Goal: Transaction & Acquisition: Book appointment/travel/reservation

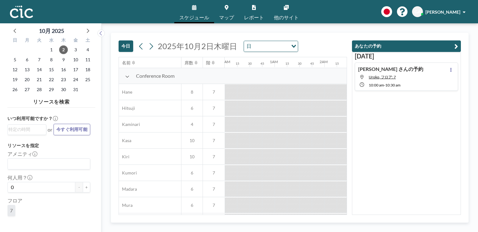
scroll to position [0, 772]
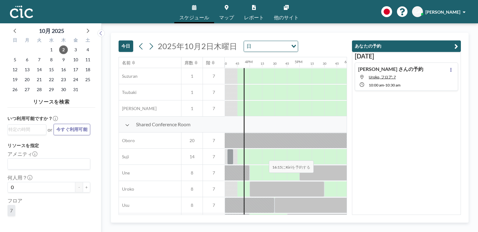
scroll to position [438, 772]
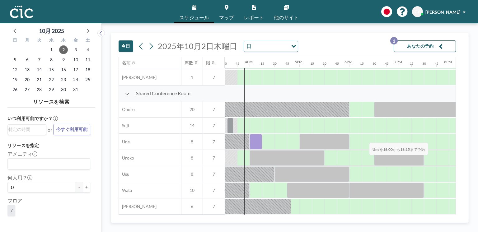
click at [255, 139] on div at bounding box center [256, 142] width 12 height 16
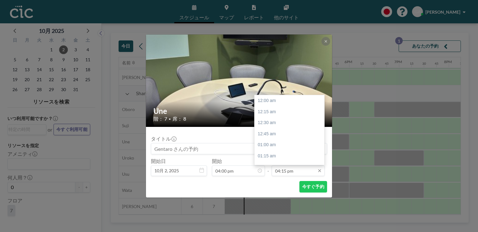
scroll to position [720, 0]
click at [287, 137] on div "05:00 pm" at bounding box center [291, 134] width 72 height 11
type input "05:00 pm"
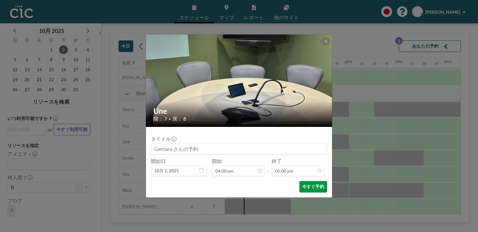
click at [309, 185] on button "今すぐ予約" at bounding box center [314, 187] width 28 height 12
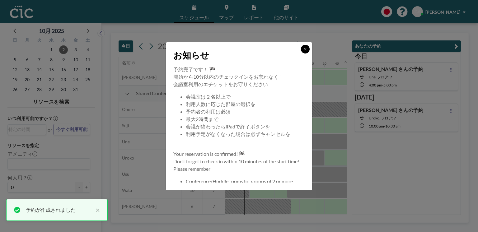
click at [306, 50] on icon at bounding box center [306, 49] width 4 height 4
